Goal: Find specific page/section

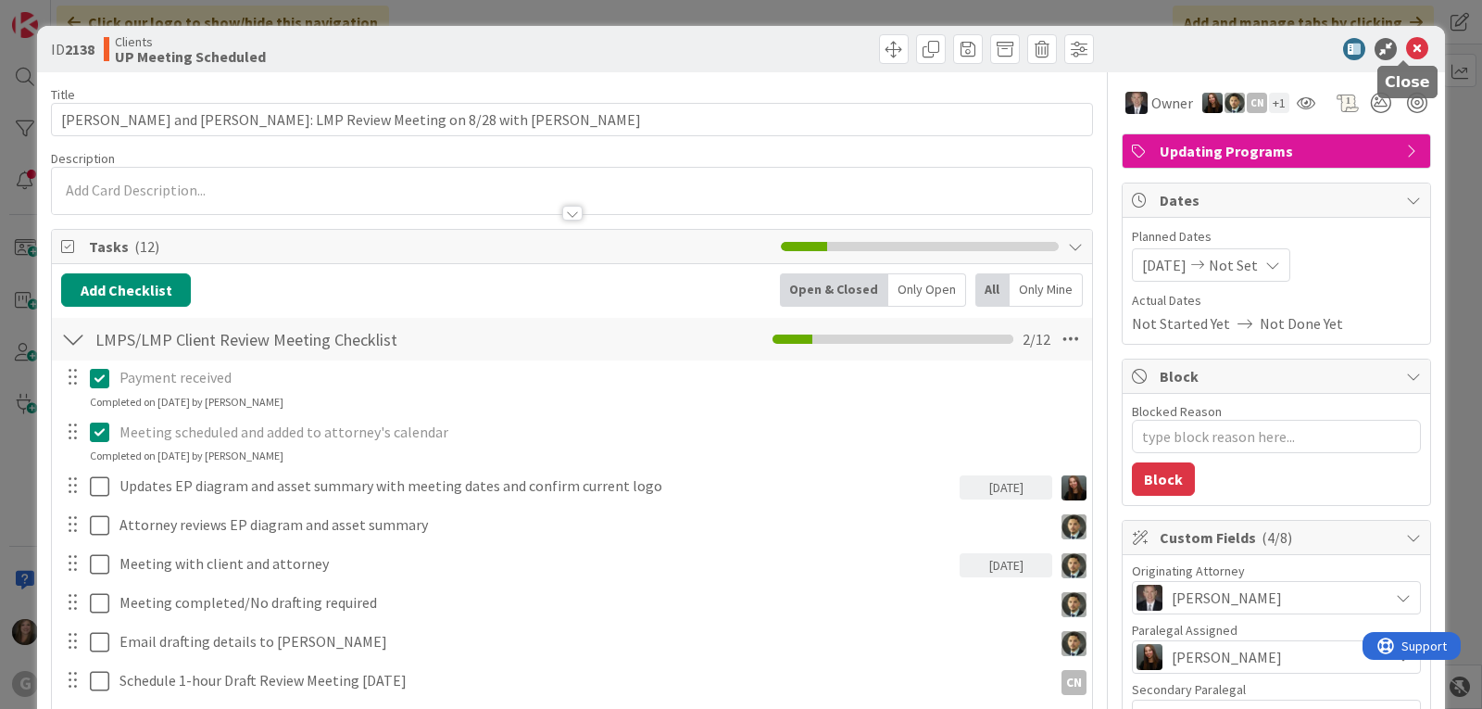
click at [1408, 44] on icon at bounding box center [1417, 49] width 22 height 22
type textarea "x"
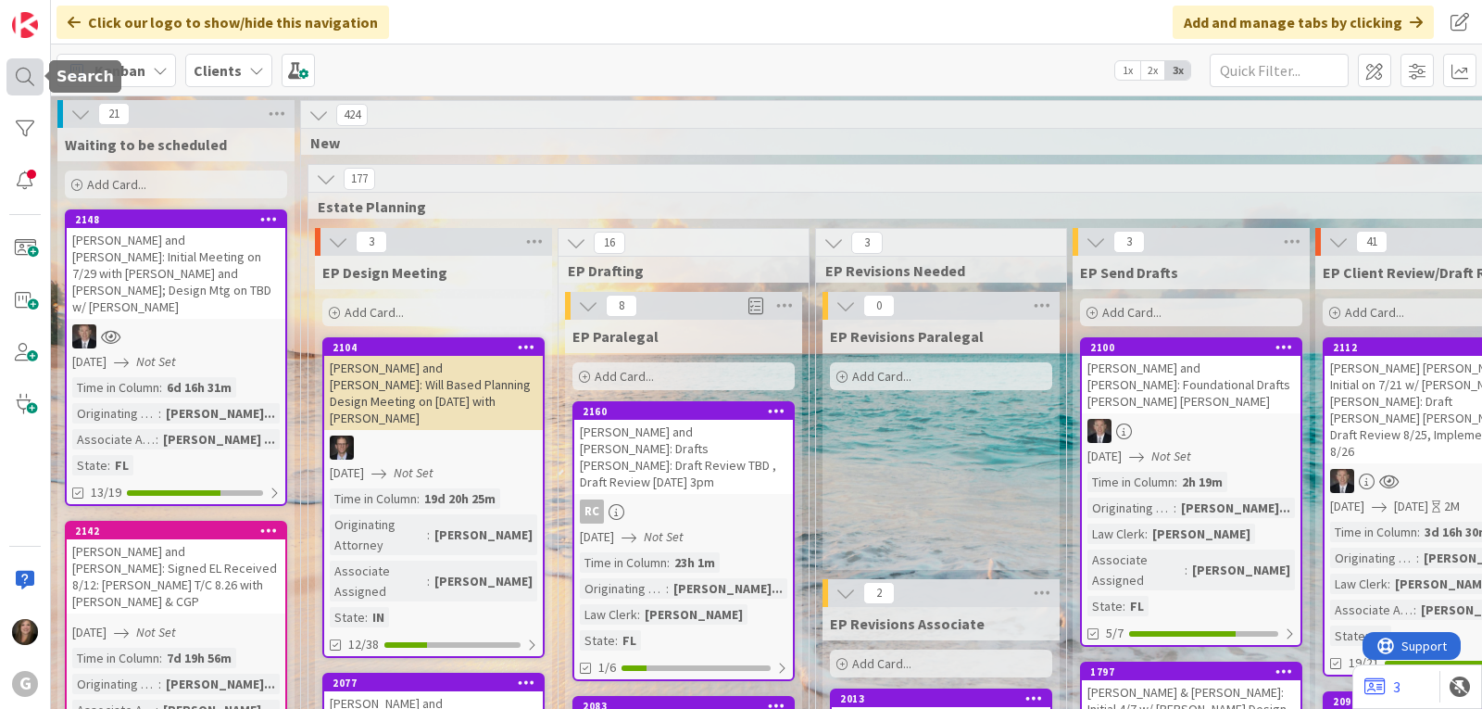
click at [26, 76] on div at bounding box center [24, 76] width 37 height 37
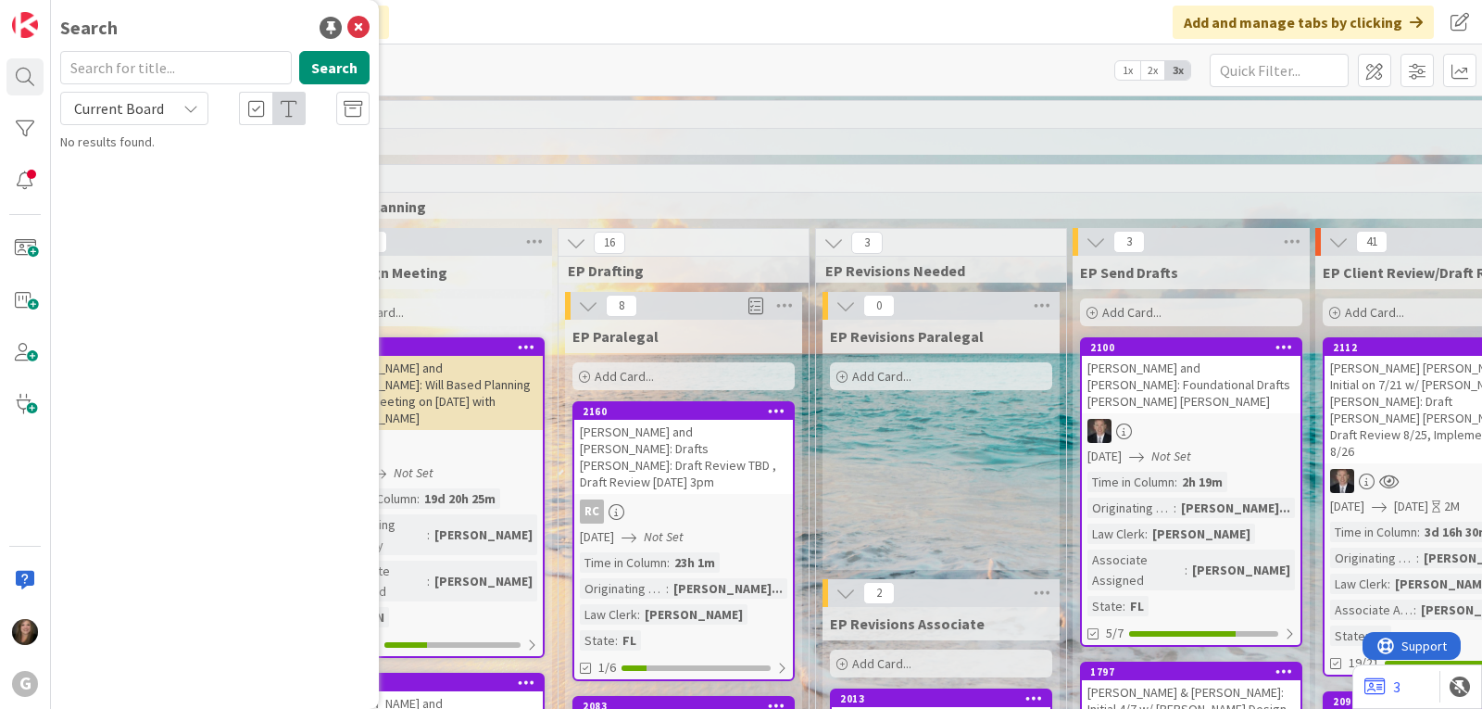
click at [199, 59] on input "text" at bounding box center [176, 67] width 232 height 33
type input "[PERSON_NAME]"
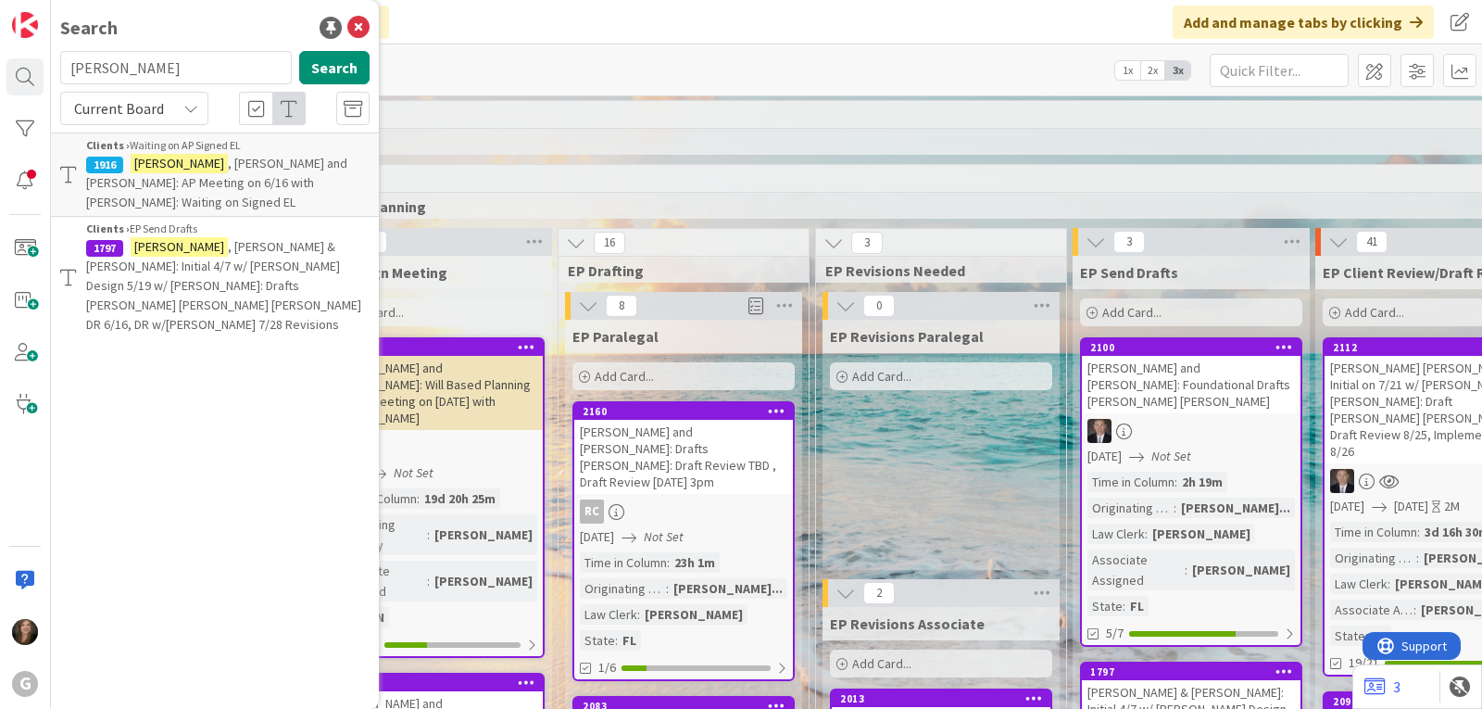
click at [230, 257] on p "[PERSON_NAME] & [PERSON_NAME]: Initial 4/7 w/ [PERSON_NAME] Design 5/19 w/ [PER…" at bounding box center [228, 285] width 284 height 97
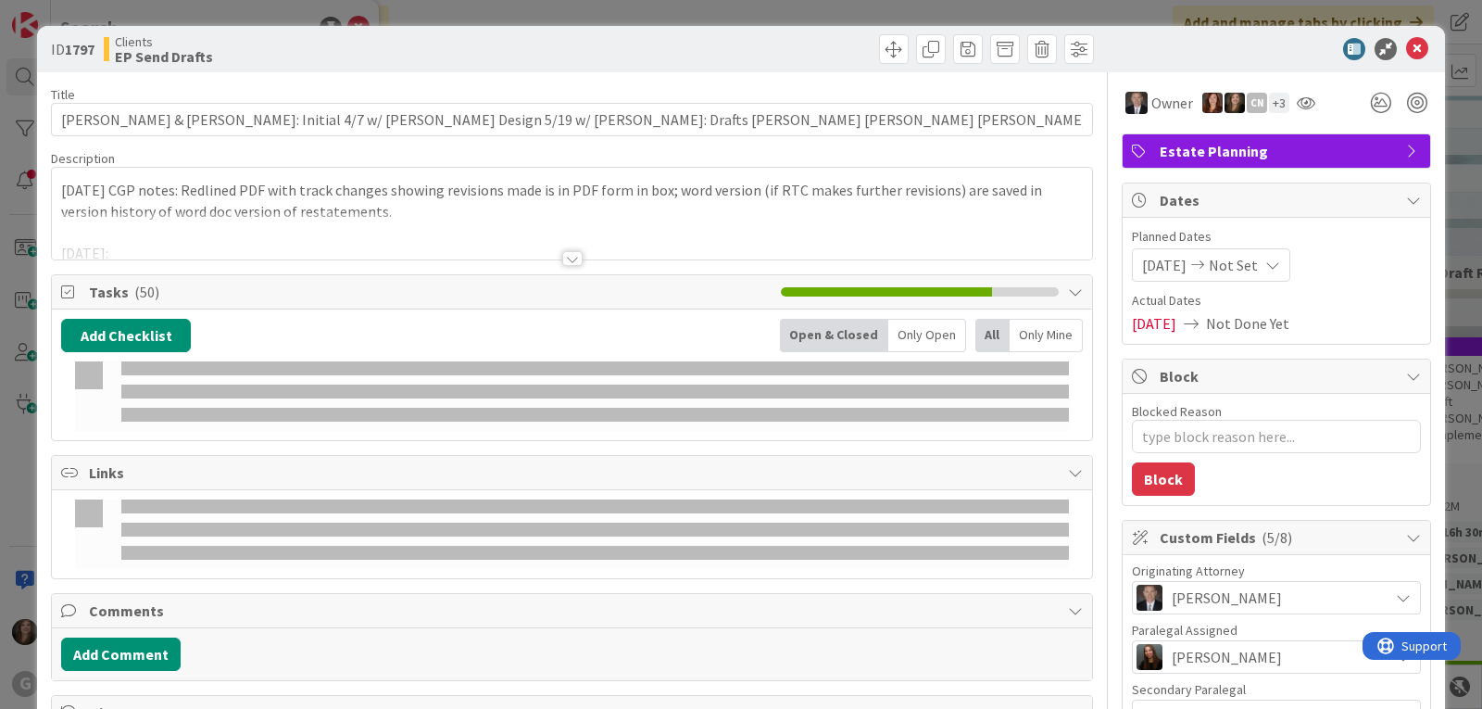
type textarea "x"
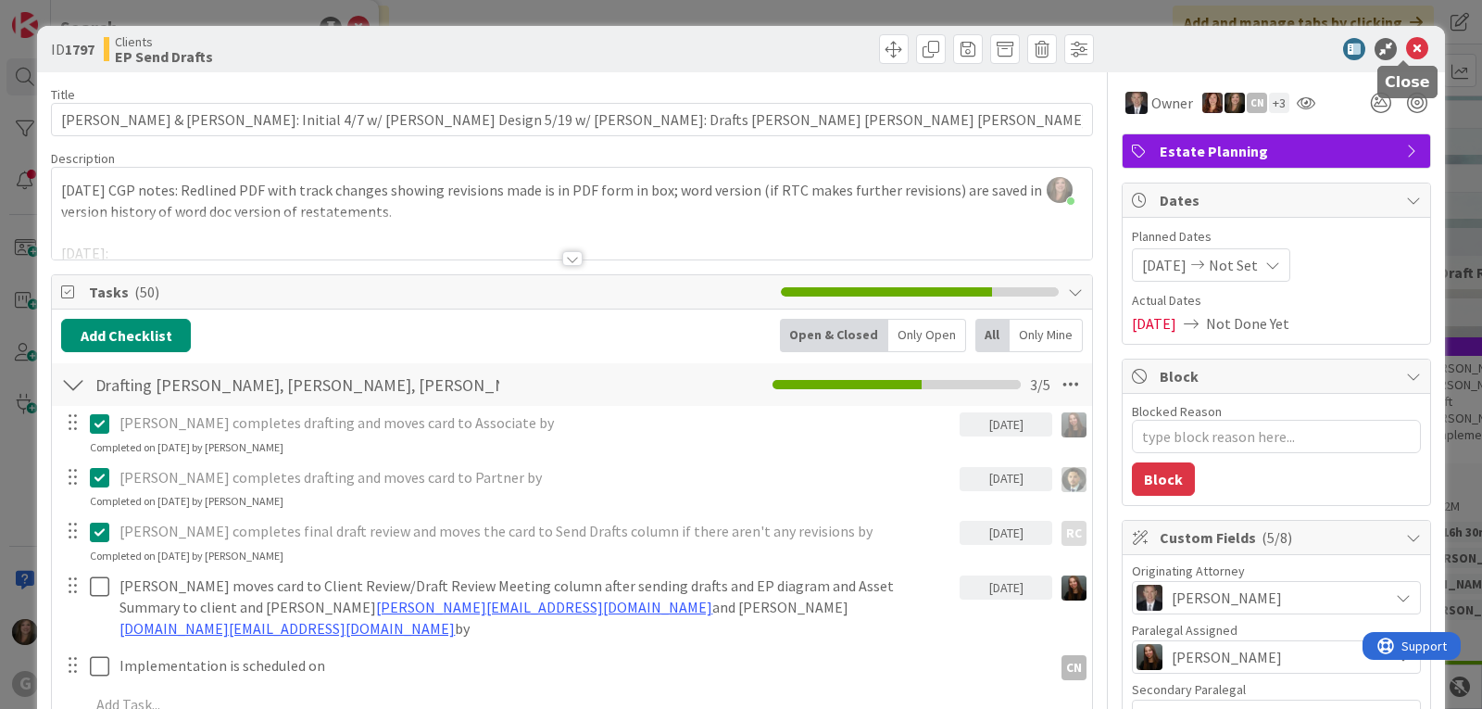
click at [1406, 44] on icon at bounding box center [1417, 49] width 22 height 22
